Goal: Information Seeking & Learning: Learn about a topic

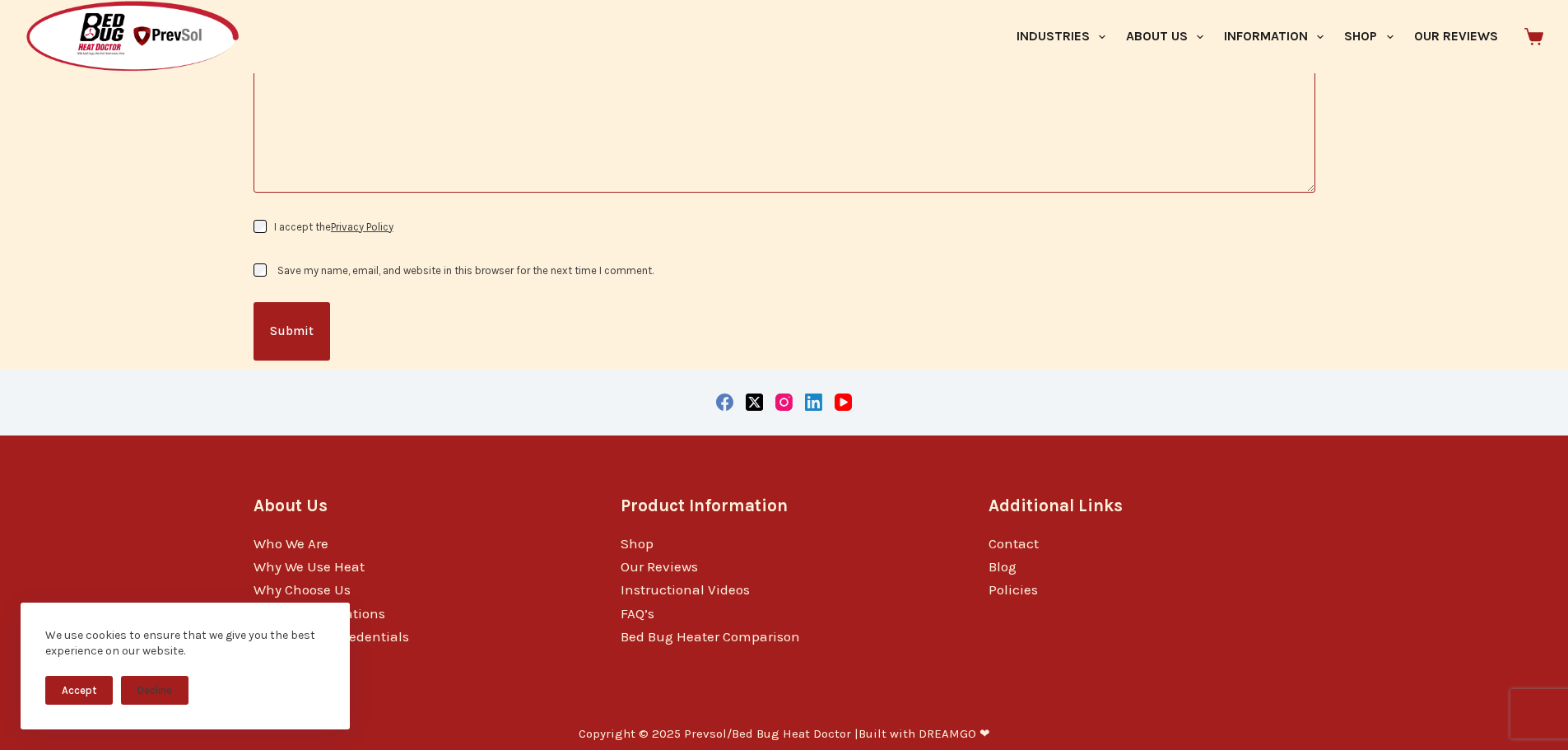
scroll to position [2750, 0]
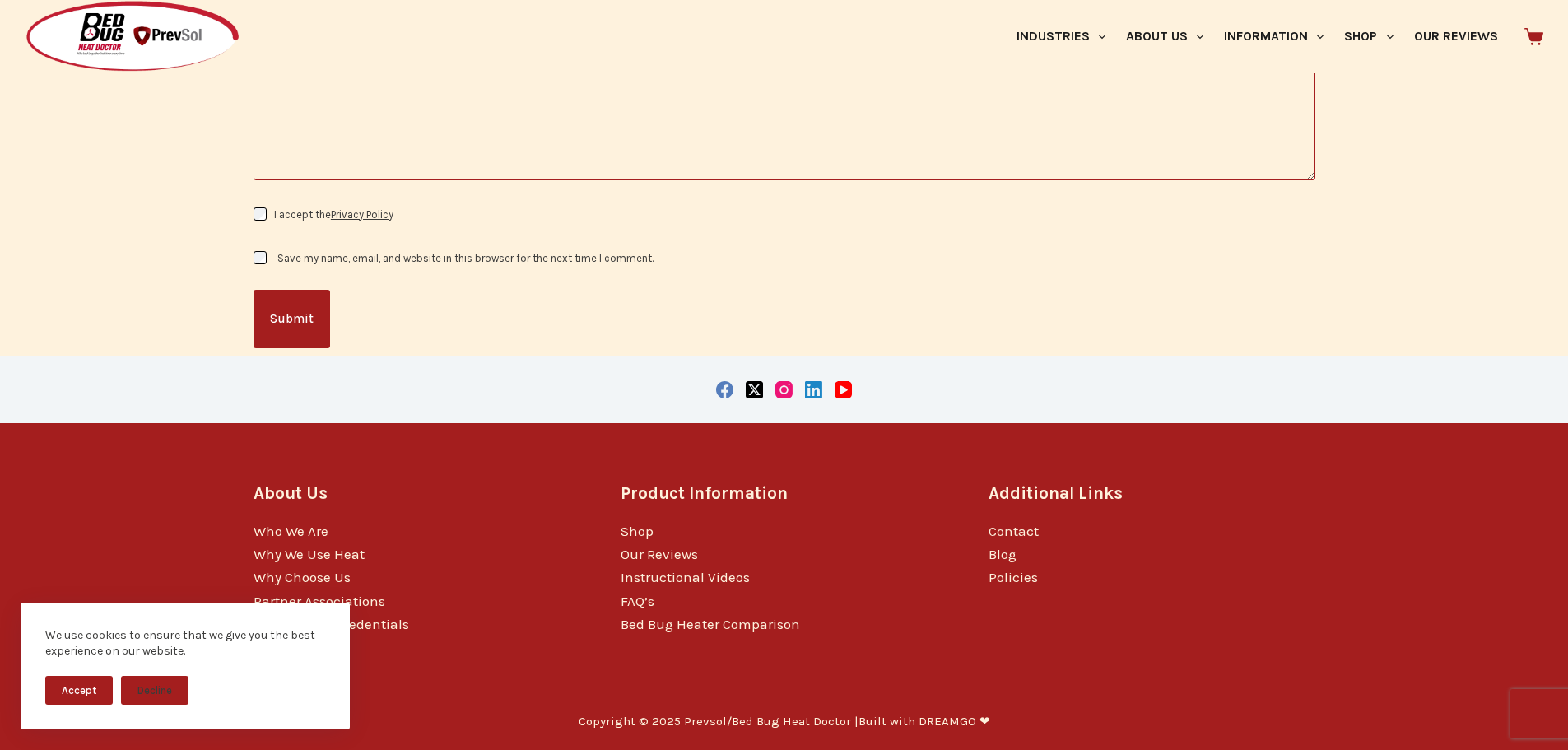
click at [483, 639] on div "About Us Who We Are Why We Use Heat Why Choose Us Partner Associations Governme…" at bounding box center [784, 558] width 1062 height 270
click at [78, 690] on button "Accept" at bounding box center [79, 690] width 68 height 29
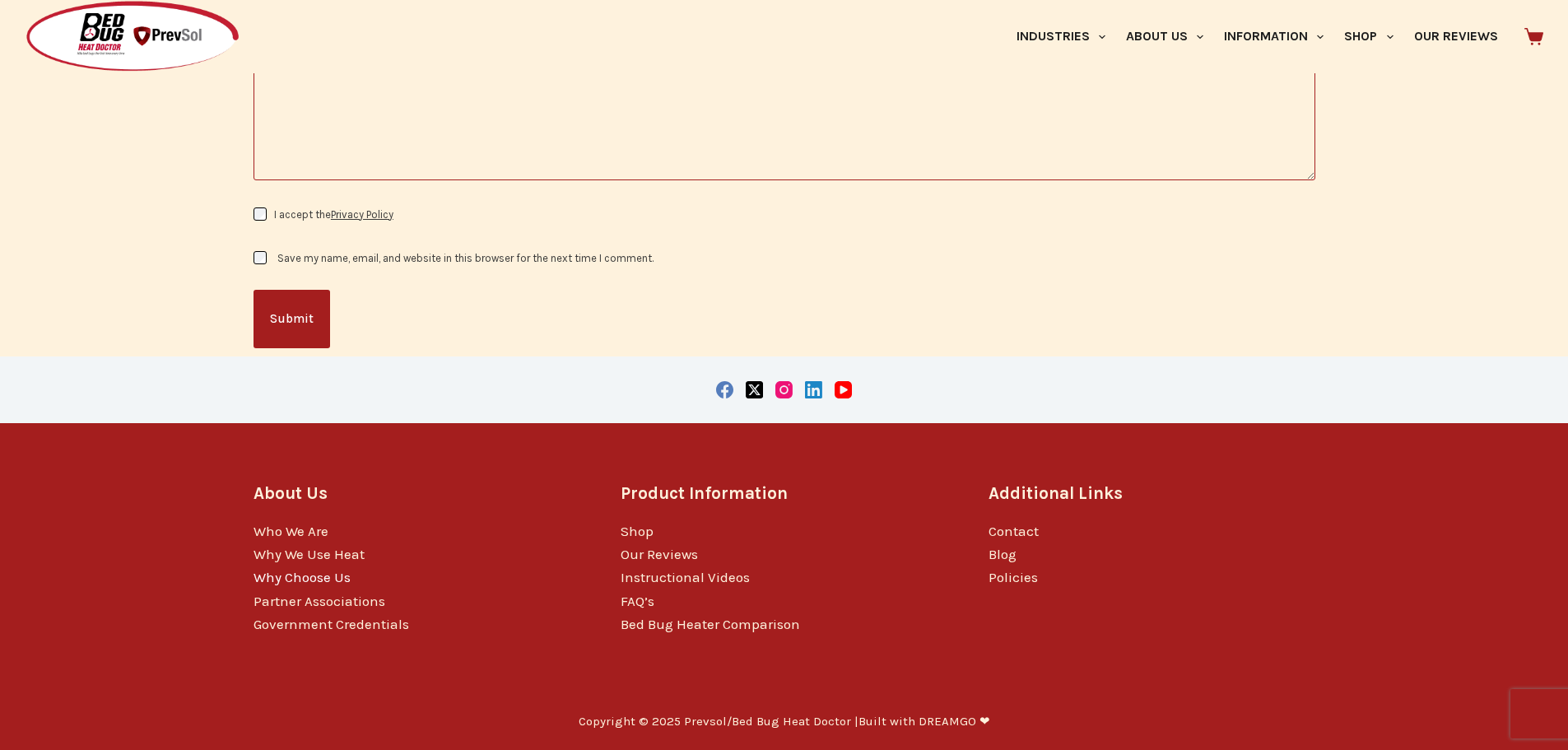
click at [286, 582] on link "Why Choose Us" at bounding box center [301, 577] width 97 height 16
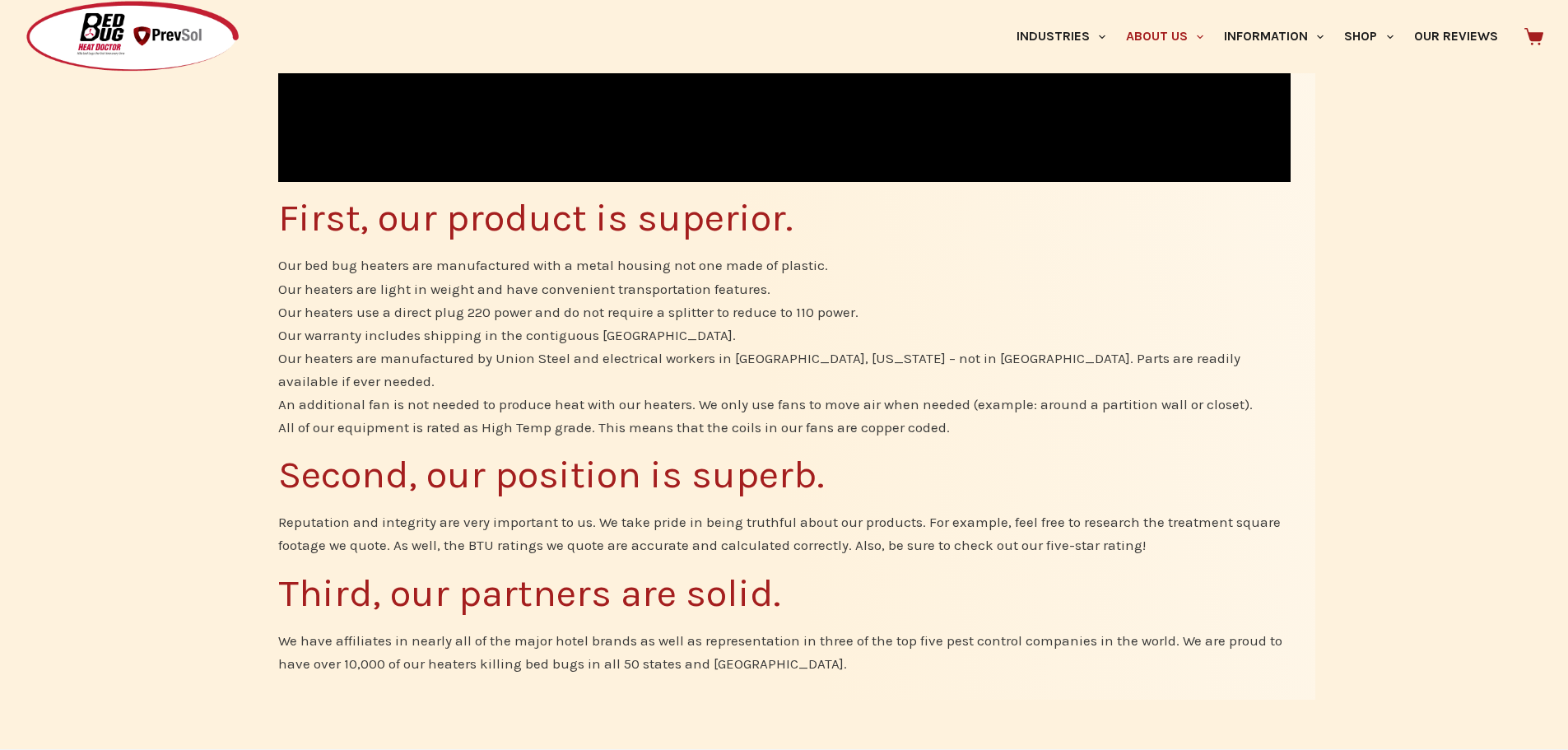
scroll to position [1234, 0]
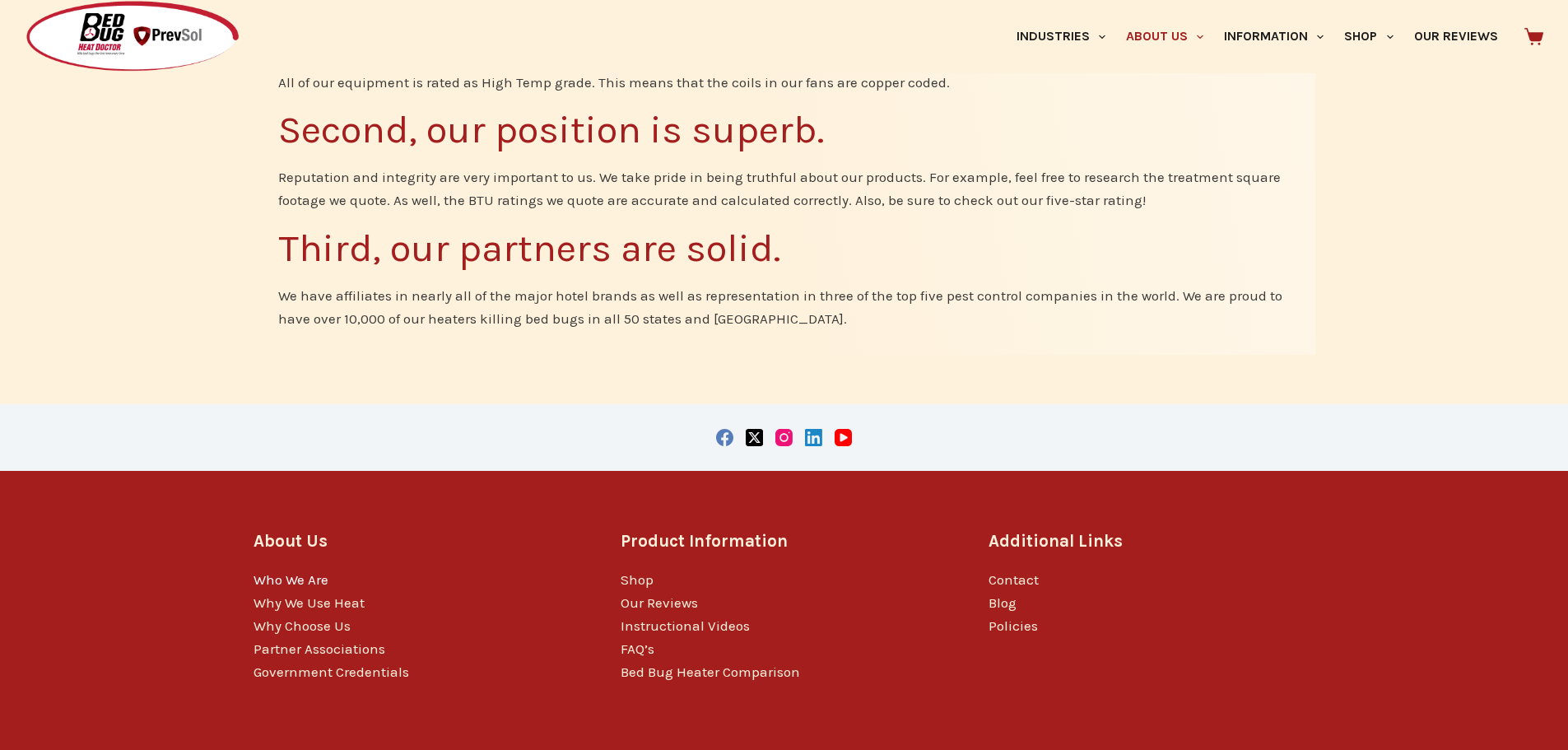
click at [301, 571] on link "Who We Are" at bounding box center [290, 579] width 75 height 16
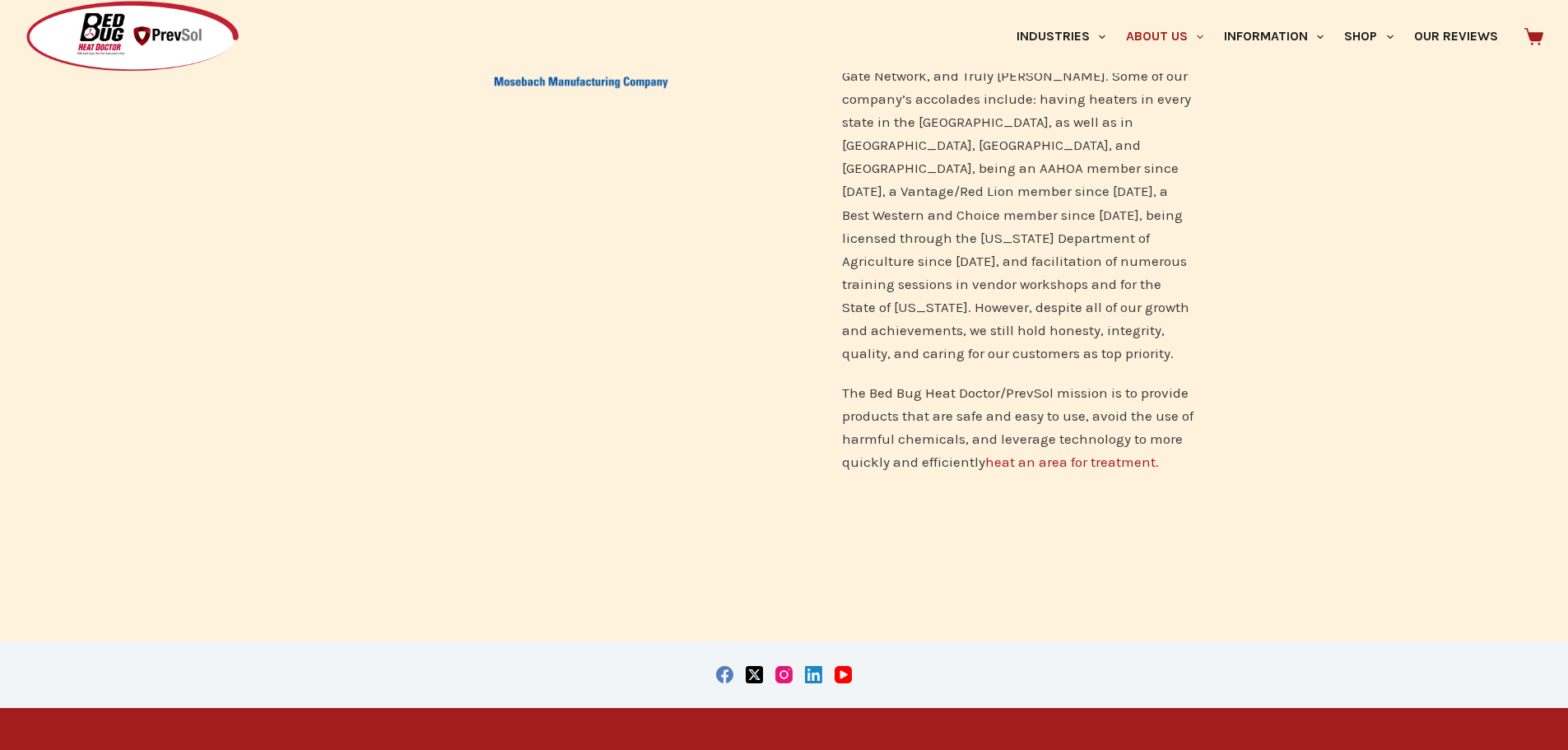
scroll to position [1070, 0]
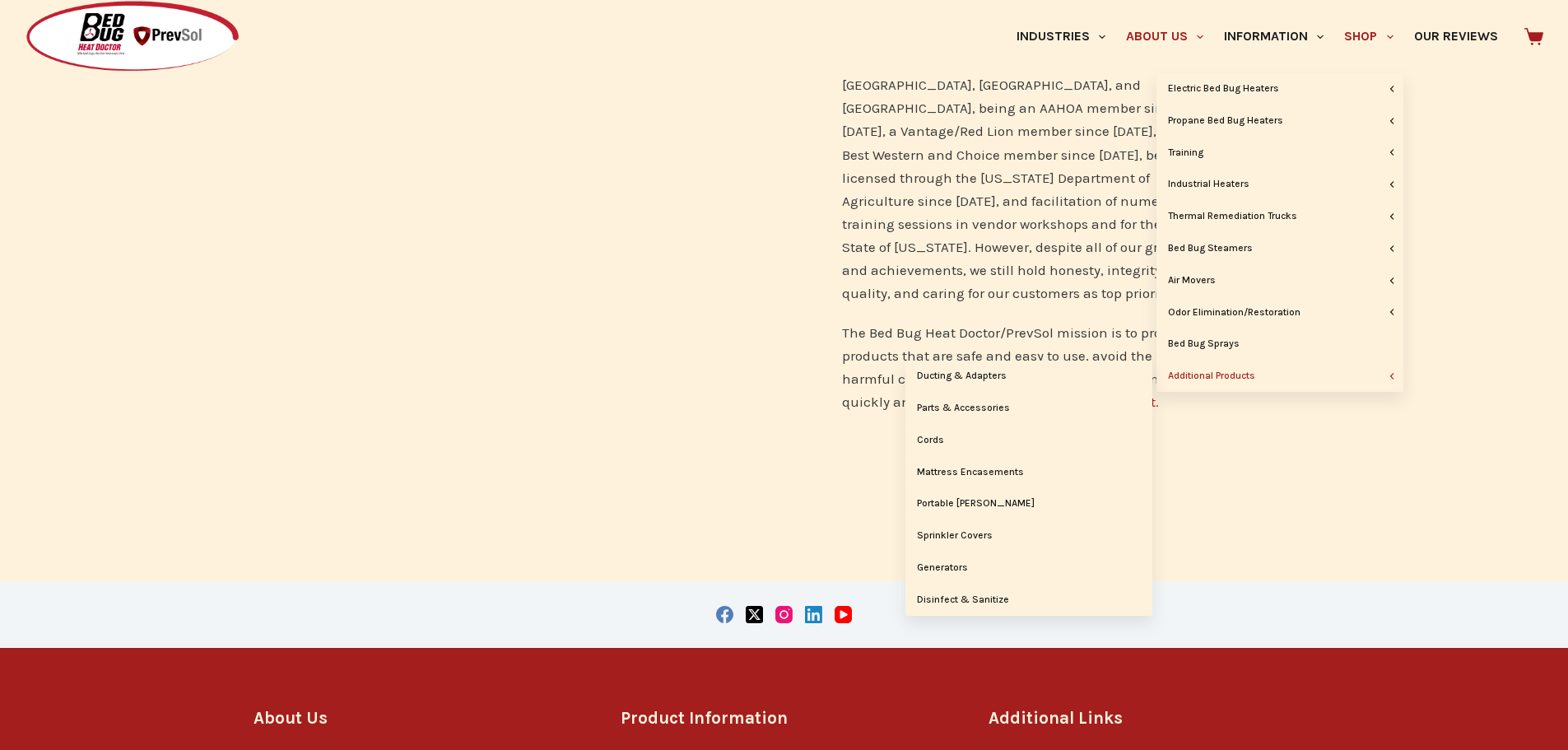
click at [1301, 378] on link "Additional Products" at bounding box center [1279, 376] width 247 height 32
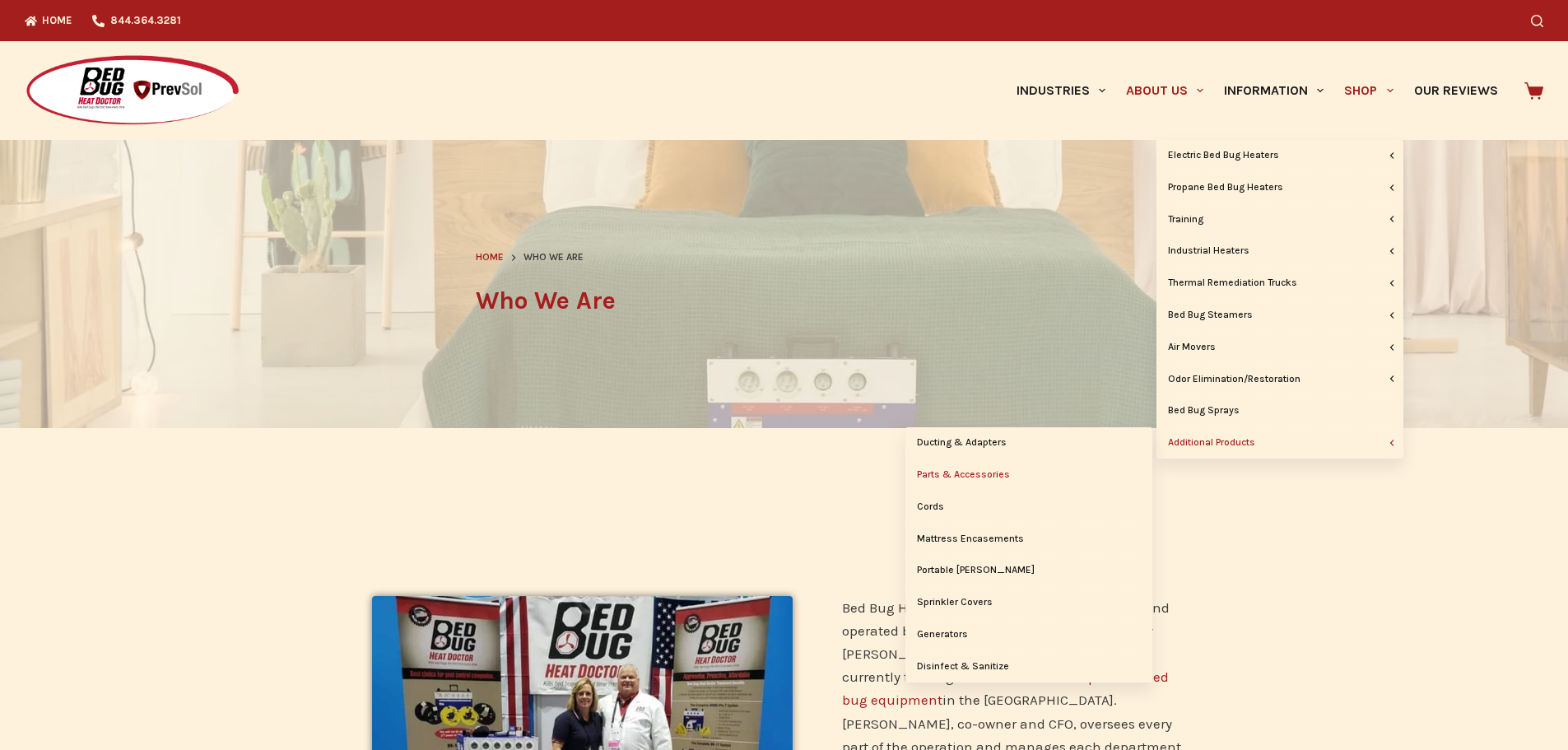
click at [970, 476] on link "Parts & Accessories" at bounding box center [1028, 474] width 247 height 32
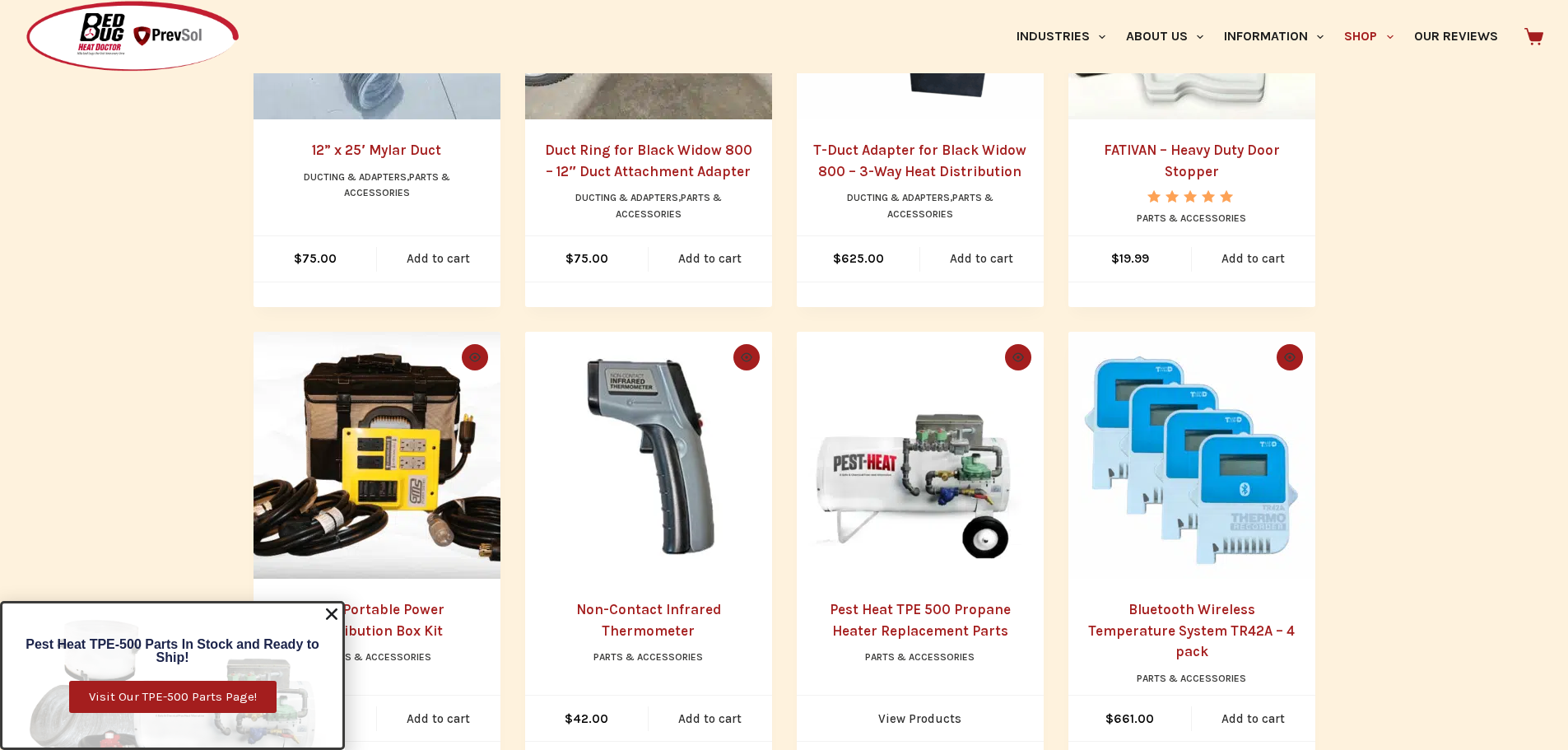
click at [1150, 518] on img "Bluetooth Wireless Temperature System TR42A - 4 pack" at bounding box center [1191, 455] width 247 height 247
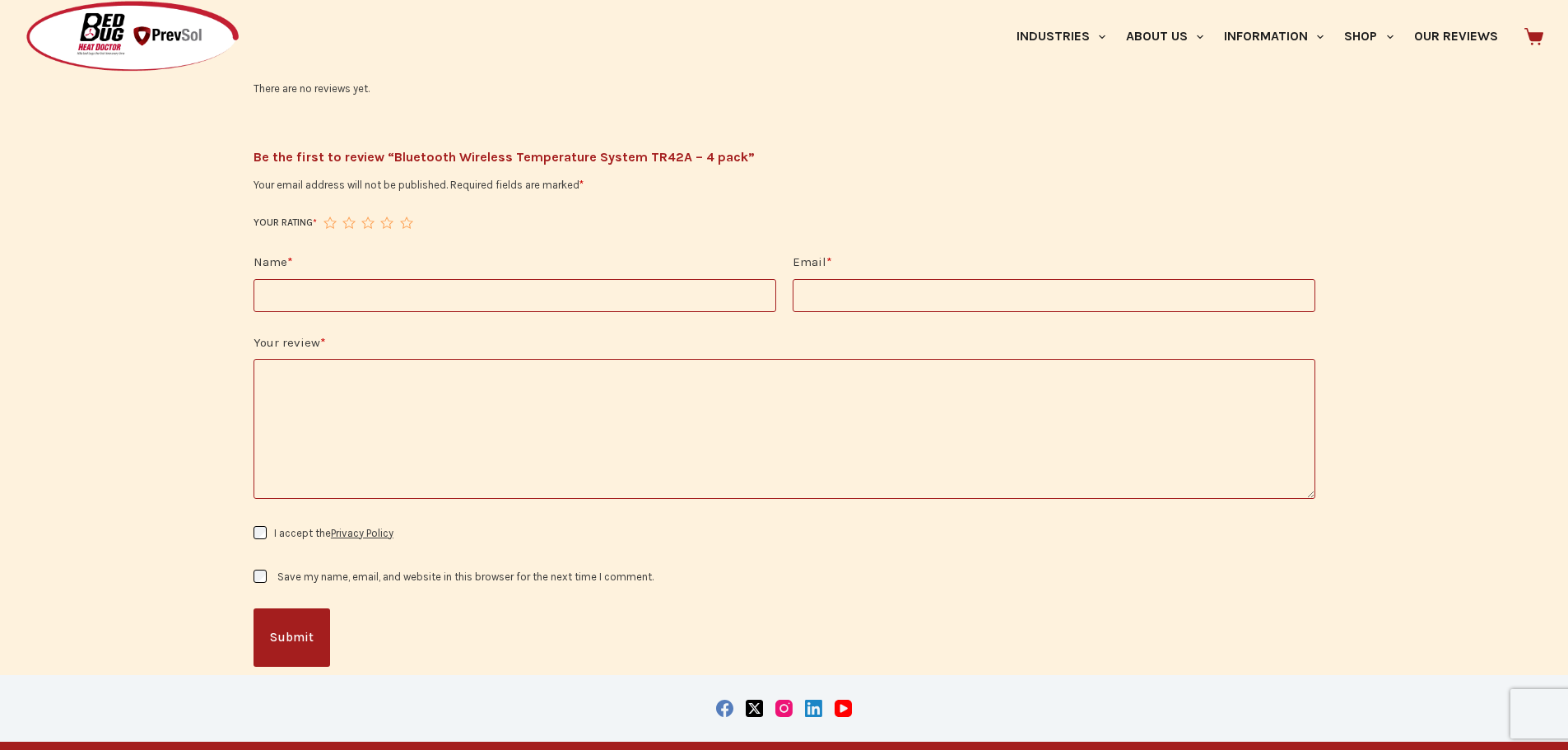
scroll to position [2633, 0]
